Goal: Communication & Community: Answer question/provide support

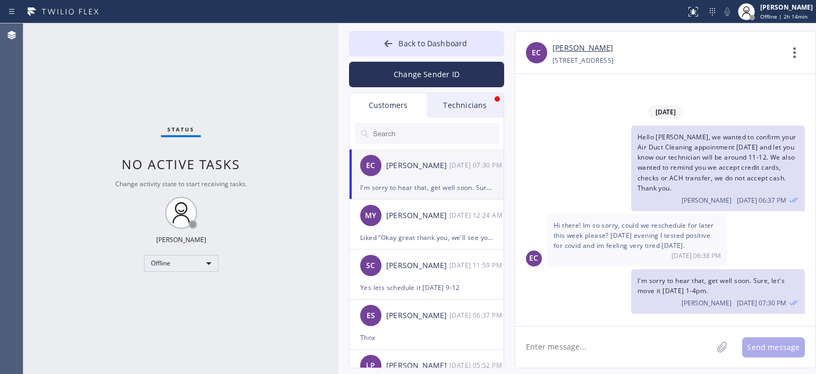
click at [458, 112] on div "Technicians" at bounding box center [465, 105] width 77 height 24
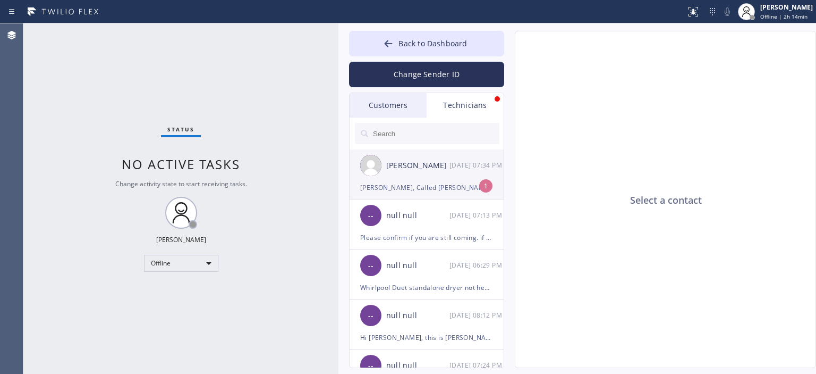
click at [457, 179] on div "[PERSON_NAME] [DATE] 07:34 PM" at bounding box center [427, 165] width 155 height 32
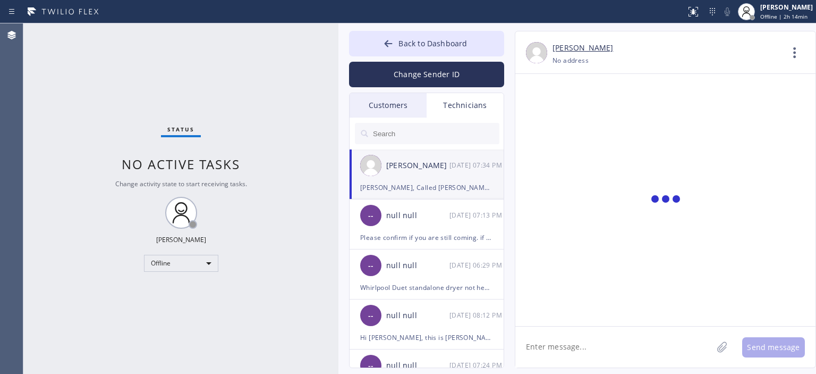
scroll to position [352, 0]
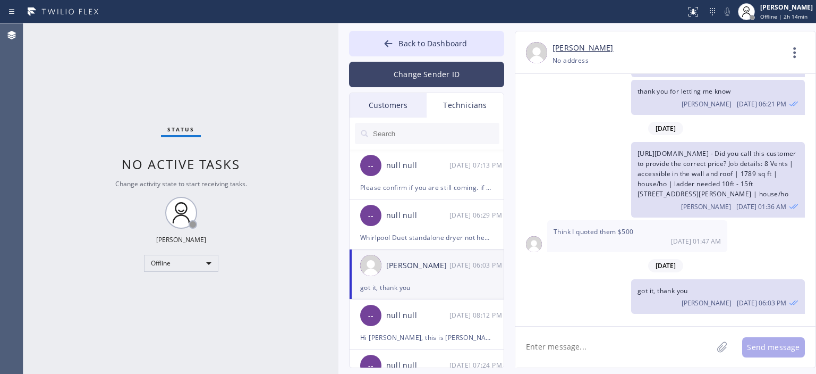
click at [440, 76] on button "Change Sender ID" at bounding box center [426, 75] width 155 height 26
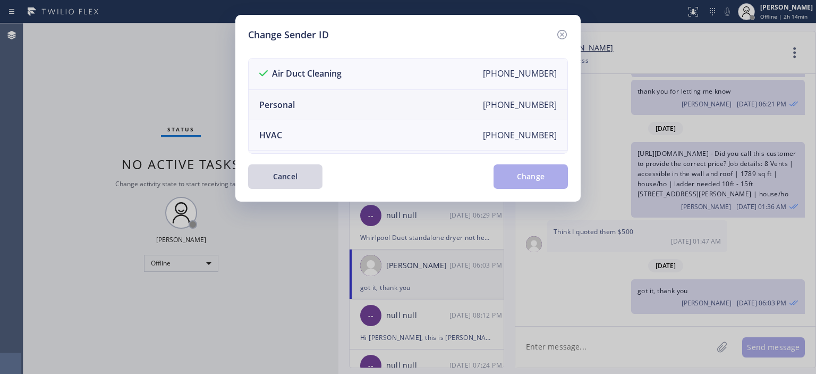
click at [372, 105] on li "Personal [PHONE_NUMBER]" at bounding box center [408, 105] width 319 height 30
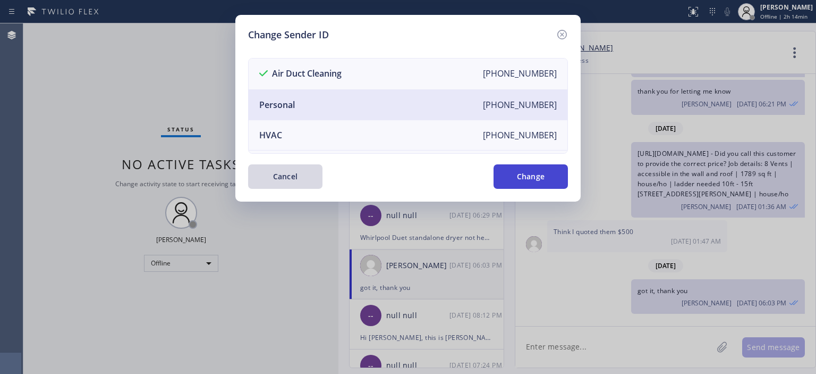
click at [534, 182] on button "Change" at bounding box center [531, 176] width 74 height 24
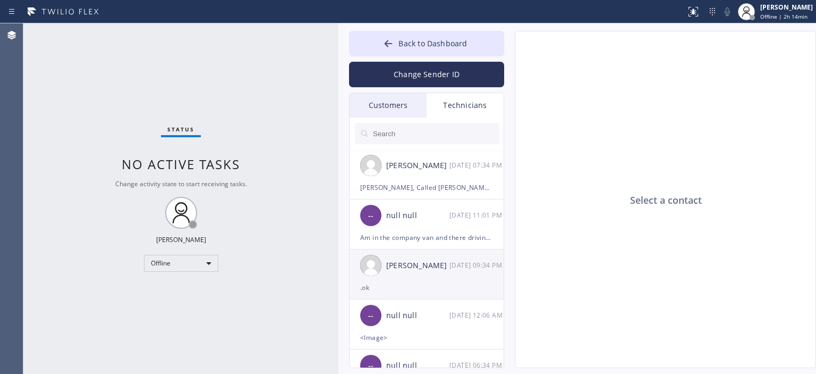
click at [440, 255] on div "[PERSON_NAME] [DATE] 09:34 PM" at bounding box center [427, 265] width 155 height 32
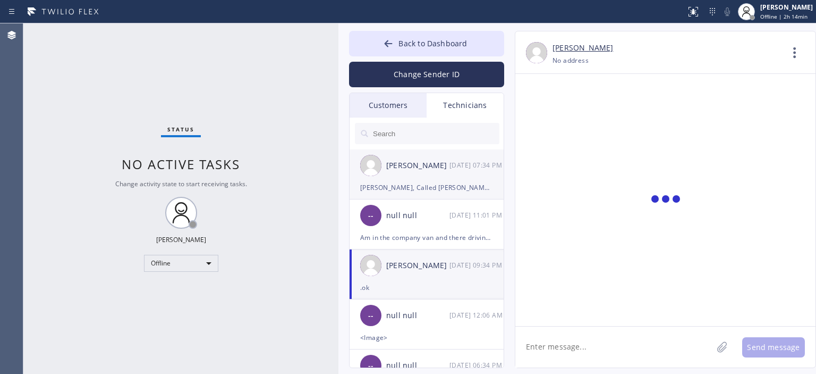
click at [436, 168] on div "[PERSON_NAME]" at bounding box center [417, 165] width 63 height 12
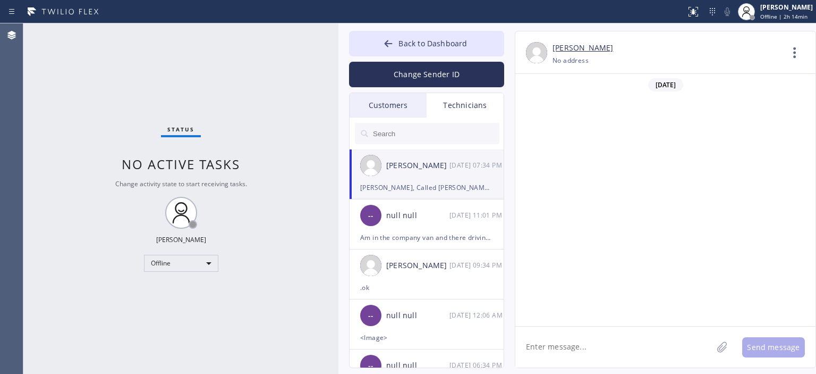
scroll to position [49164, 0]
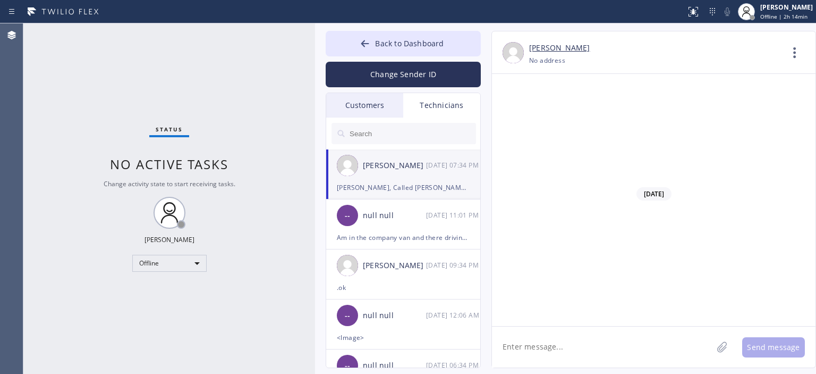
drag, startPoint x: 336, startPoint y: 89, endPoint x: 600, endPoint y: 196, distance: 284.6
click at [315, 89] on div at bounding box center [315, 198] width 0 height 350
click at [395, 105] on div "Customers" at bounding box center [363, 105] width 77 height 24
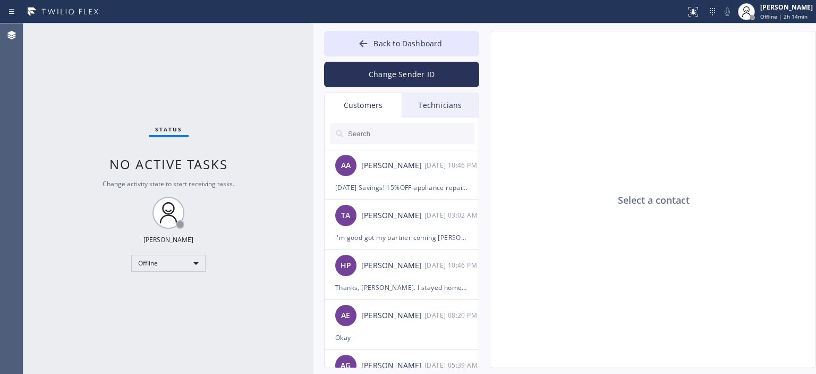
click at [387, 138] on input "text" at bounding box center [411, 133] width 128 height 21
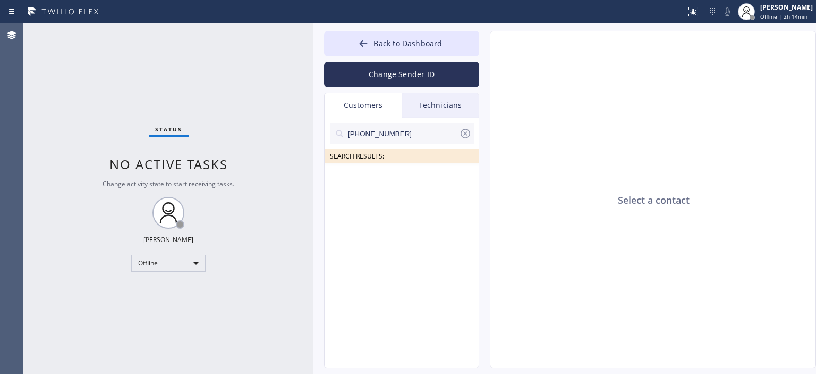
click at [417, 134] on input "[PHONE_NUMBER]" at bounding box center [403, 133] width 112 height 21
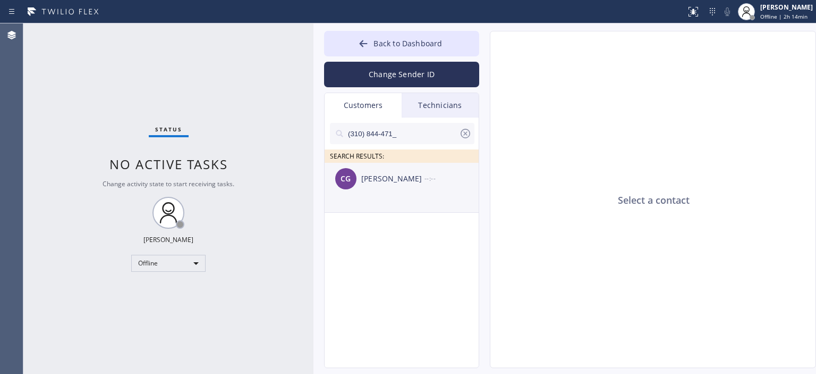
click at [406, 168] on div "CG [PERSON_NAME] --:--" at bounding box center [402, 179] width 155 height 32
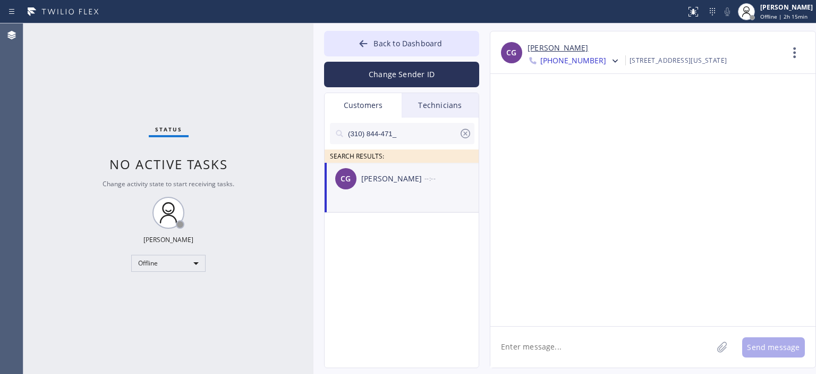
click at [558, 348] on textarea at bounding box center [602, 346] width 222 height 41
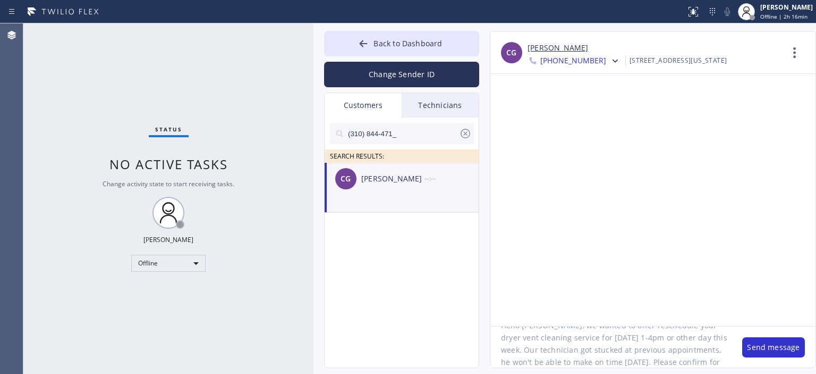
scroll to position [33, 0]
click at [558, 348] on textarea "Hello [PERSON_NAME], we wanted to offer reschedule your dryer vent cleaning ser…" at bounding box center [611, 346] width 241 height 41
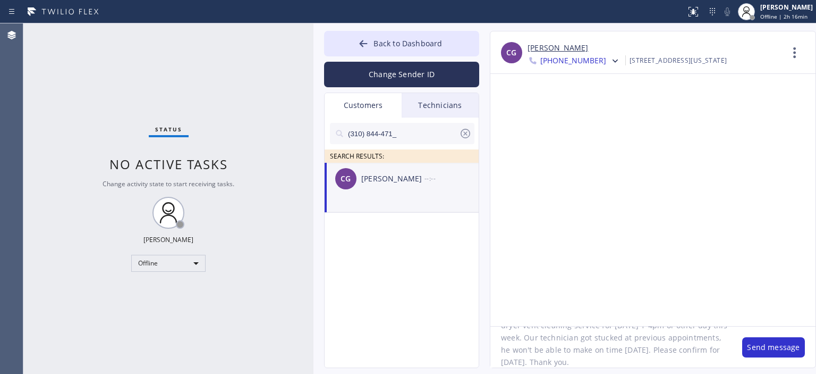
type textarea "Hello [PERSON_NAME], we wanted to offer reschedule your dryer vent cleaning ser…"
click at [554, 346] on textarea "Hello [PERSON_NAME], we wanted to offer reschedule your dryer vent cleaning ser…" at bounding box center [611, 346] width 241 height 41
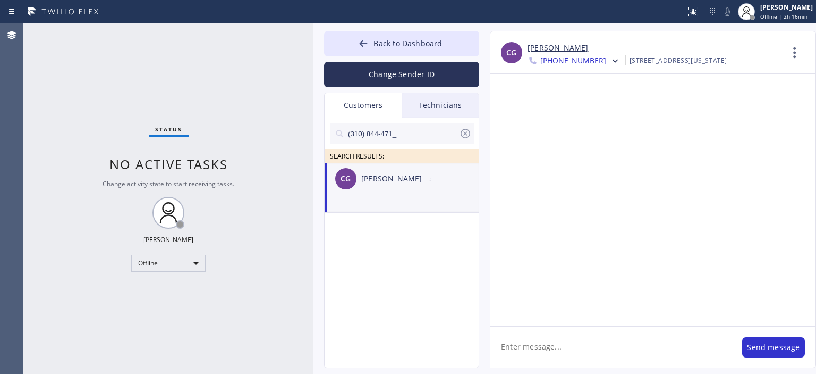
scroll to position [0, 0]
paste textarea "Hello [PERSON_NAME], we wanted to offer reschedule your dryer vent cleaning ser…"
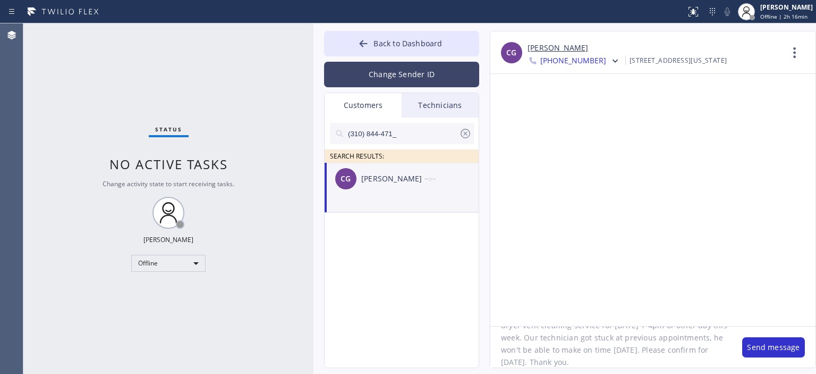
type textarea "Hello [PERSON_NAME], we wanted to offer reschedule your dryer vent cleaning ser…"
click at [394, 78] on button "Change Sender ID" at bounding box center [401, 75] width 155 height 26
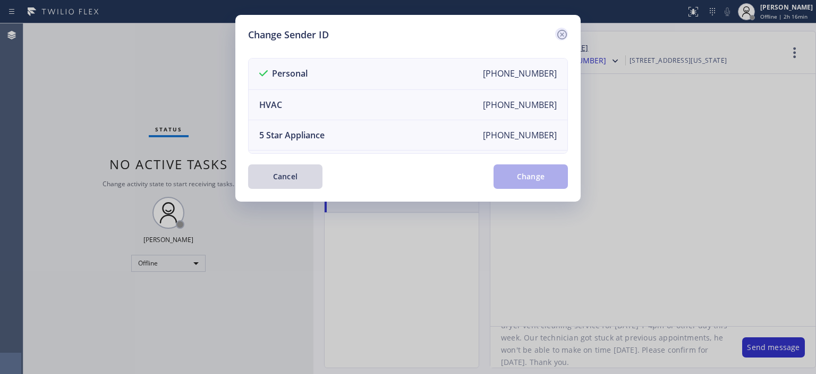
click at [559, 32] on icon at bounding box center [562, 34] width 13 height 13
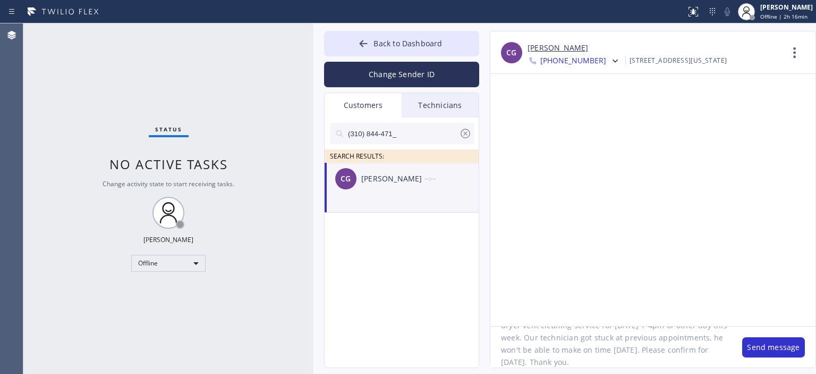
click at [560, 345] on textarea "Hello [PERSON_NAME], we wanted to offer reschedule your dryer vent cleaning ser…" at bounding box center [611, 346] width 241 height 41
click at [416, 74] on button "Change Sender ID" at bounding box center [401, 75] width 155 height 26
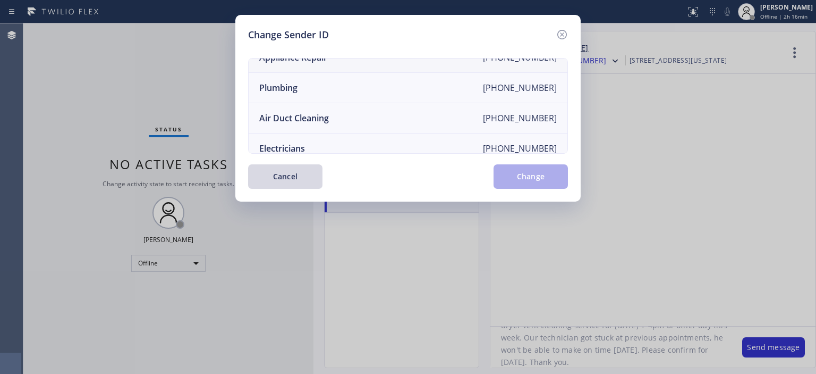
scroll to position [119, 0]
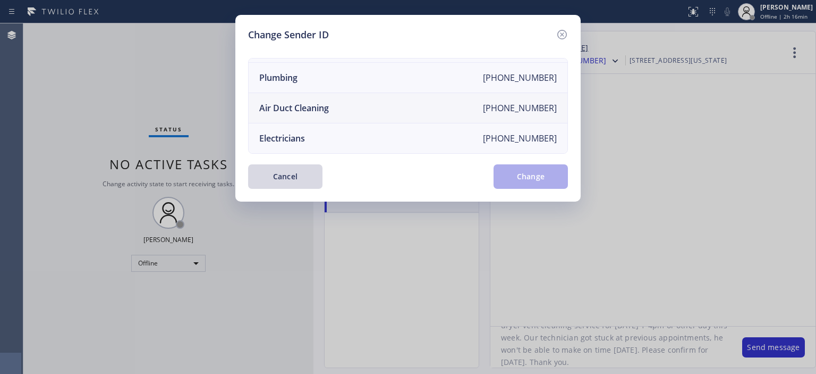
click at [351, 104] on li "Air Duct Cleaning [PHONE_NUMBER]" at bounding box center [408, 108] width 319 height 30
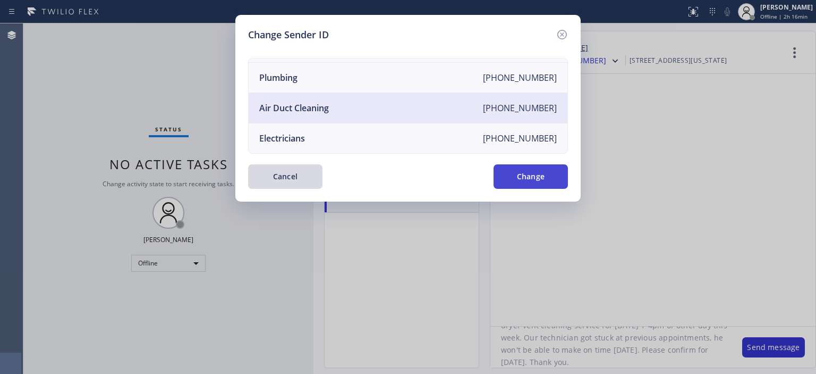
click at [524, 178] on button "Change" at bounding box center [531, 176] width 74 height 24
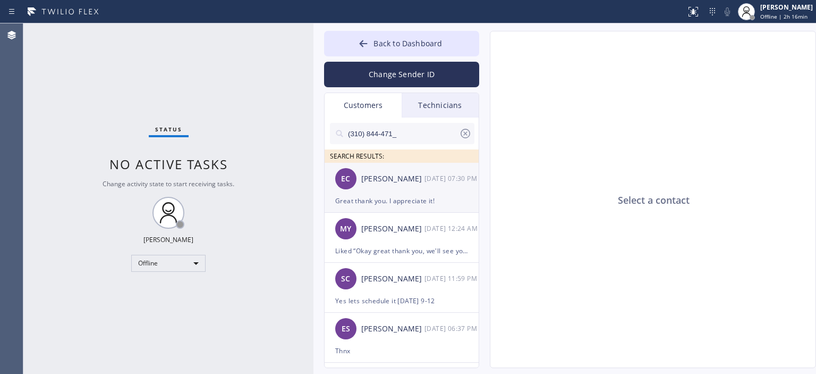
click at [419, 191] on div "EC [PERSON_NAME] [DATE] 07:30 PM" at bounding box center [402, 179] width 155 height 32
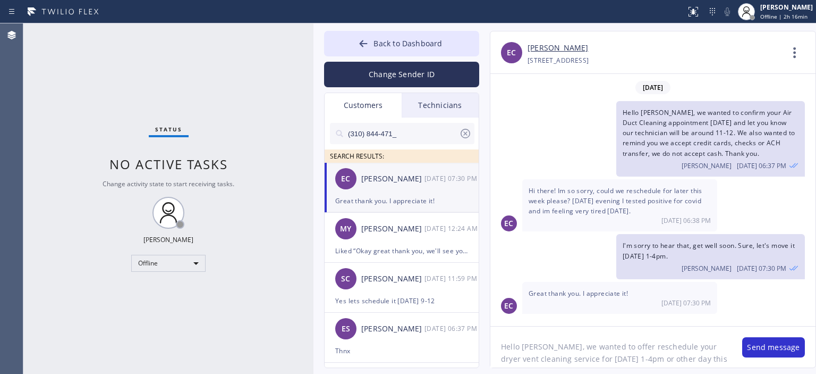
click at [408, 137] on input "(310) 844-471_" at bounding box center [403, 133] width 112 height 21
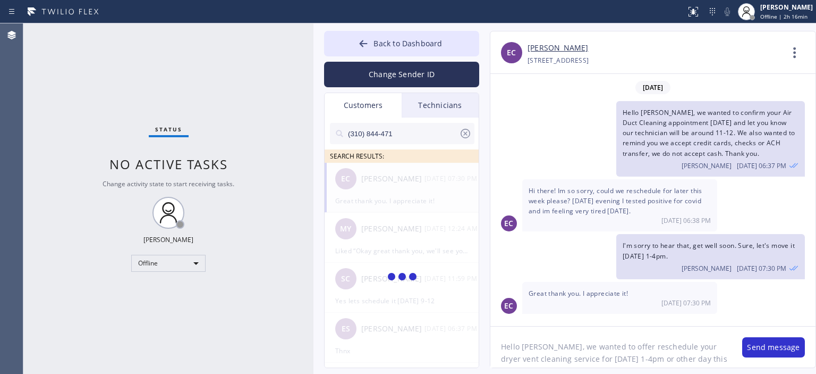
type input "(310) 844-471"
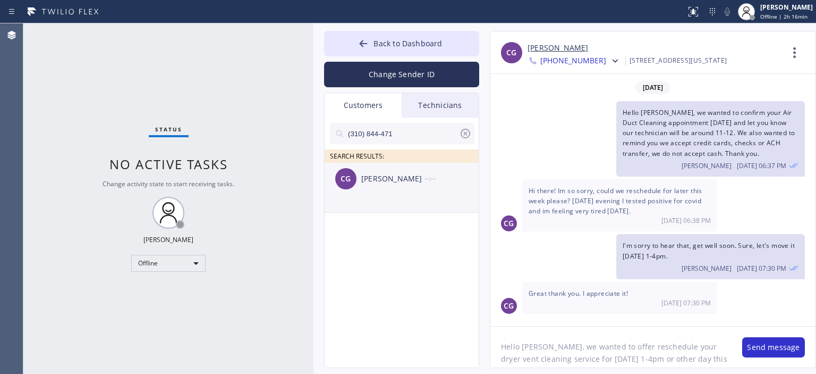
click at [417, 189] on div "CG [PERSON_NAME] --:--" at bounding box center [402, 179] width 155 height 32
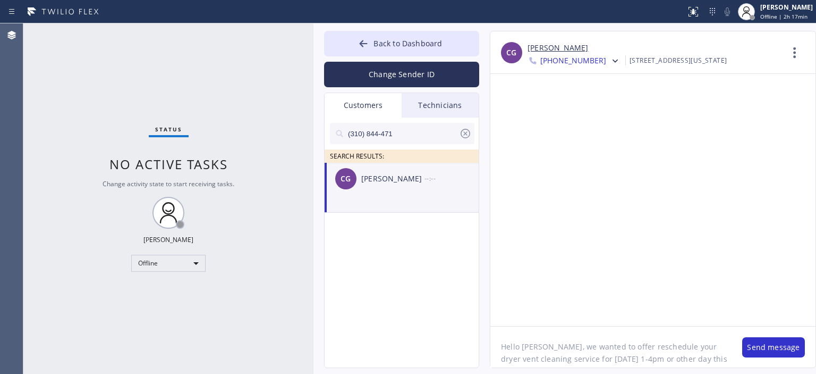
click at [575, 351] on textarea "Hello [PERSON_NAME], we wanted to offer reschedule your dryer vent cleaning ser…" at bounding box center [611, 346] width 241 height 41
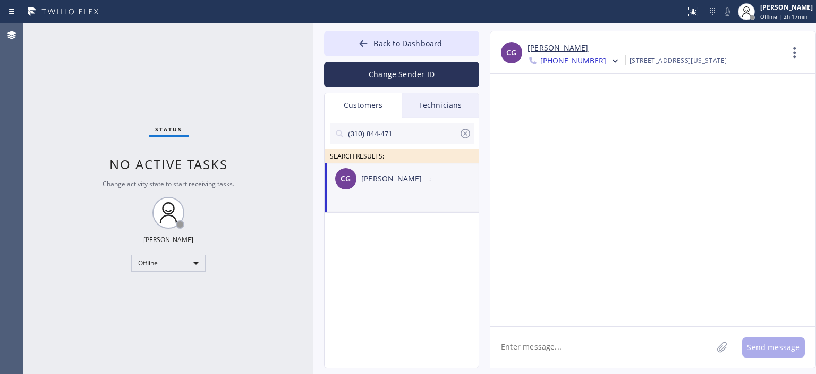
paste textarea "Hello [PERSON_NAME], we wanted to offer reschedule your dryer vent cleaning ser…"
type textarea "Hello [PERSON_NAME], we wanted to offer reschedule your dryer vent cleaning ser…"
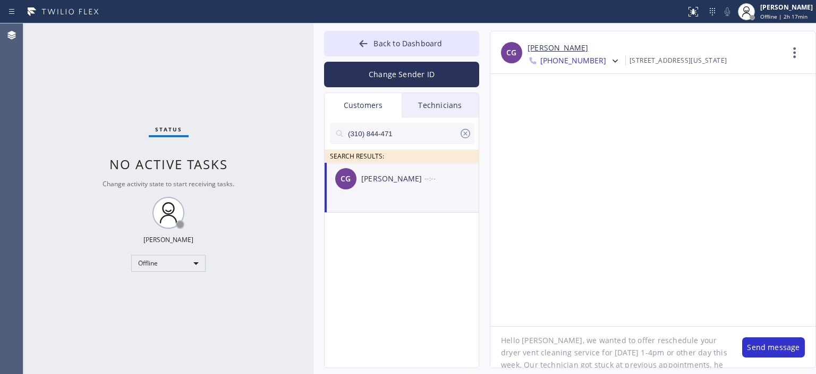
scroll to position [6, 0]
click at [420, 73] on button "Change Sender ID" at bounding box center [401, 75] width 155 height 26
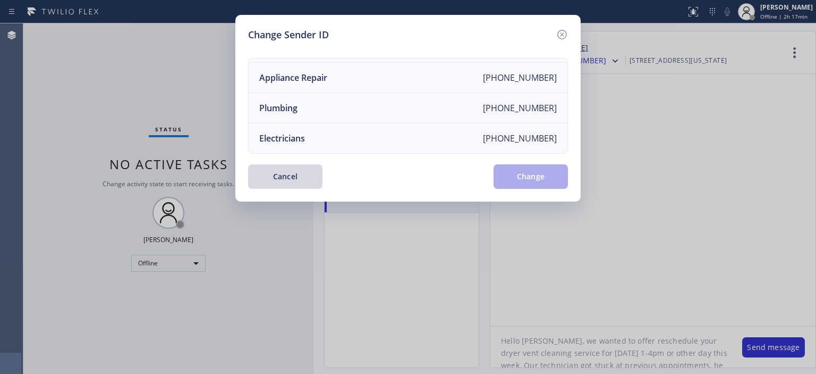
scroll to position [0, 0]
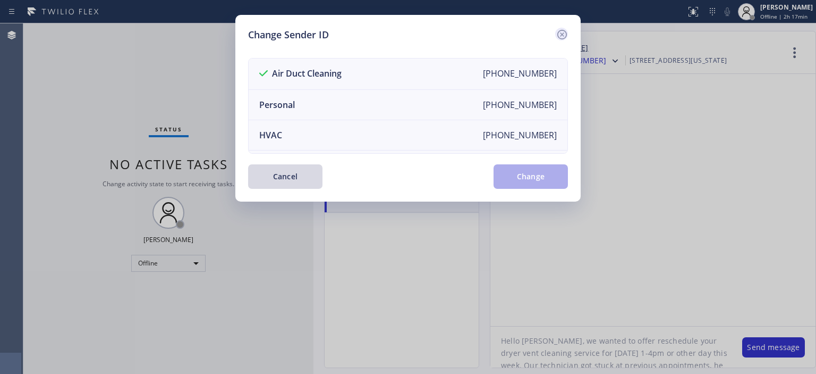
click at [561, 32] on icon at bounding box center [562, 34] width 13 height 13
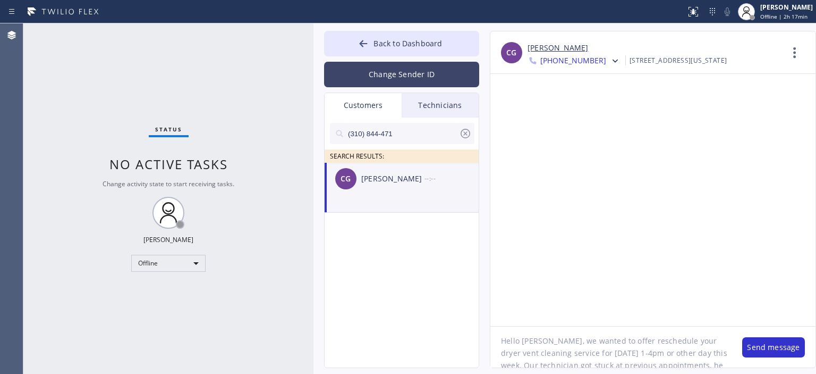
click at [427, 73] on button "Change Sender ID" at bounding box center [401, 75] width 155 height 26
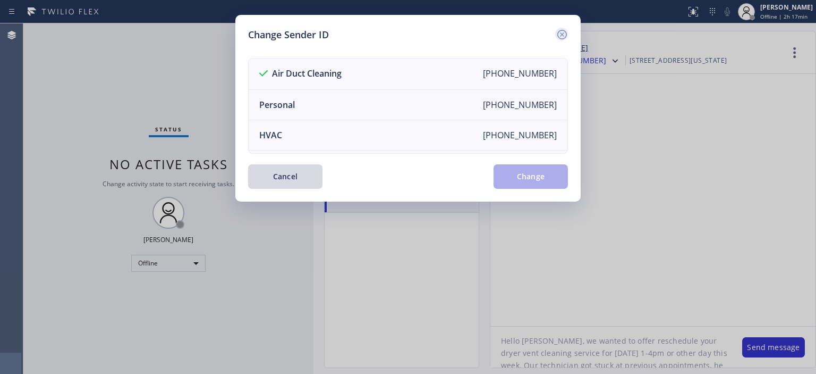
click at [561, 33] on icon at bounding box center [563, 35] width 10 height 10
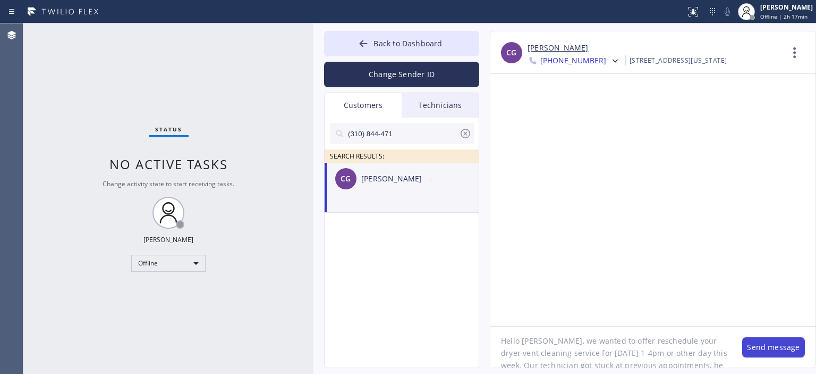
click at [757, 339] on button "Send message" at bounding box center [773, 347] width 63 height 20
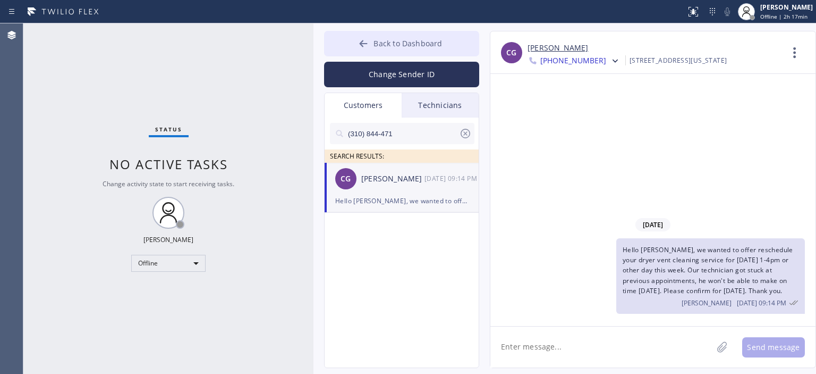
click at [357, 40] on button "Back to Dashboard" at bounding box center [401, 44] width 155 height 26
